Goal: Task Accomplishment & Management: Complete application form

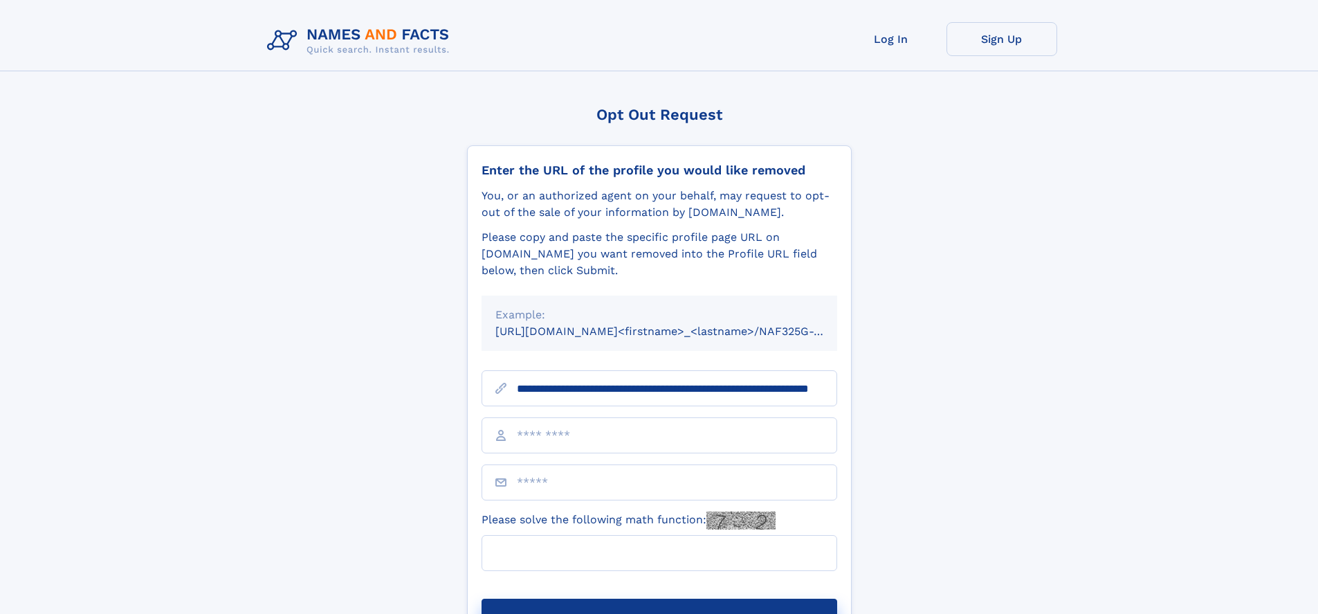
scroll to position [0, 124]
type input "**********"
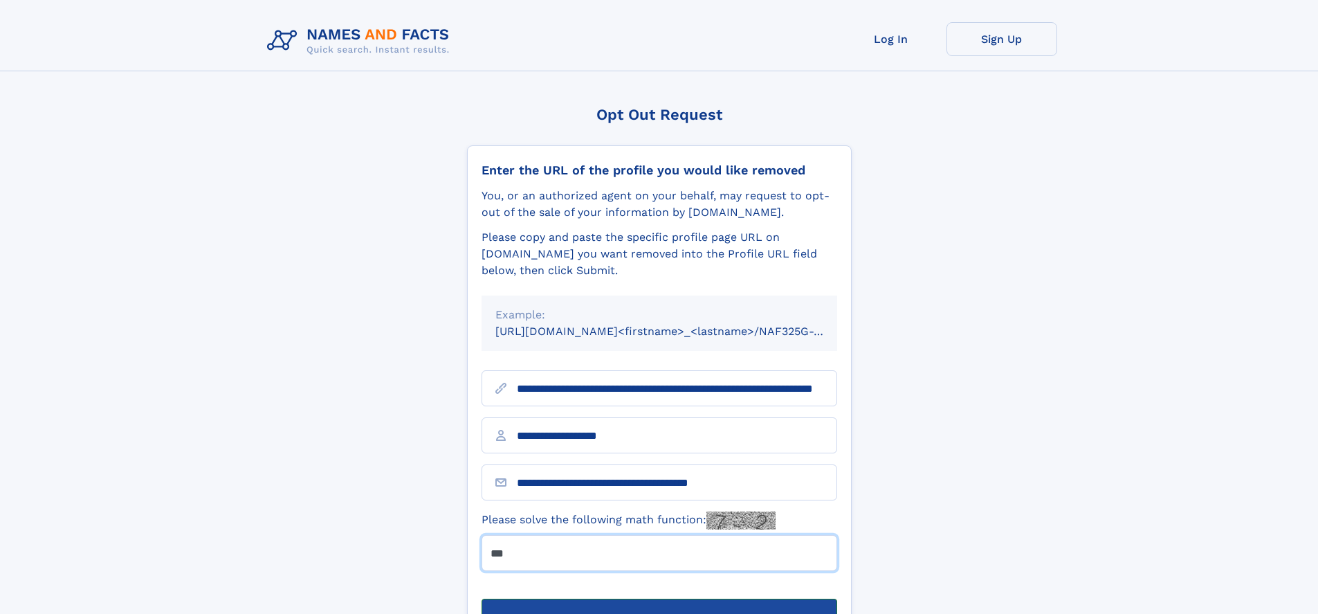
type input "***"
click at [659, 599] on button "Submit Opt Out Request" at bounding box center [660, 621] width 356 height 44
